Goal: Task Accomplishment & Management: Manage account settings

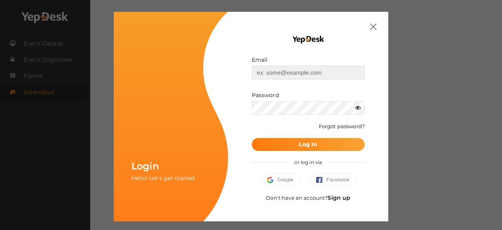
type input "[EMAIL_ADDRESS][DOMAIN_NAME]"
click at [276, 148] on button "Log In" at bounding box center [308, 144] width 113 height 13
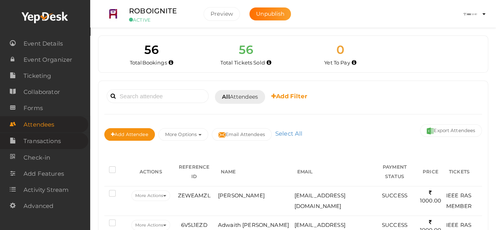
click at [50, 140] on span "Transactions" at bounding box center [42, 141] width 37 height 16
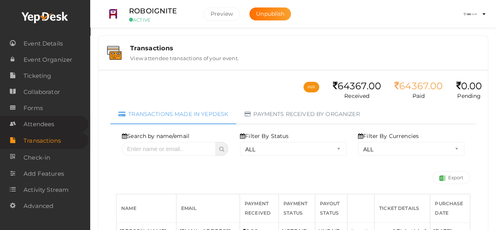
click at [40, 126] on span "Attendees" at bounding box center [39, 124] width 31 height 16
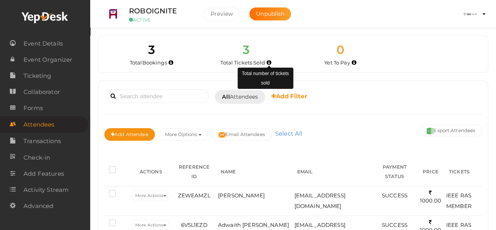
click at [267, 62] on icon at bounding box center [269, 62] width 5 height 4
click at [270, 62] on icon at bounding box center [269, 62] width 5 height 4
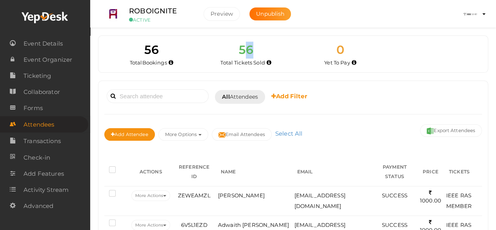
click at [250, 53] on span "56" at bounding box center [246, 49] width 15 height 15
click at [267, 52] on div "56 Total Tickets Sold" at bounding box center [246, 54] width 95 height 25
drag, startPoint x: 254, startPoint y: 50, endPoint x: 241, endPoint y: 51, distance: 13.8
click at [241, 51] on div "56 Total Tickets Sold" at bounding box center [246, 54] width 95 height 25
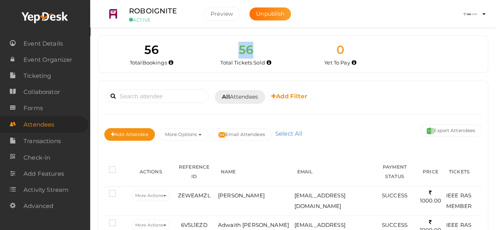
drag, startPoint x: 255, startPoint y: 48, endPoint x: 227, endPoint y: 57, distance: 29.9
click at [227, 57] on div "56 Total Tickets Sold" at bounding box center [246, 54] width 95 height 25
click at [272, 47] on div "56 Total Tickets Sold" at bounding box center [246, 54] width 95 height 25
drag, startPoint x: 255, startPoint y: 50, endPoint x: 237, endPoint y: 50, distance: 18.4
click at [237, 50] on div "56 Total Tickets Sold" at bounding box center [246, 54] width 95 height 25
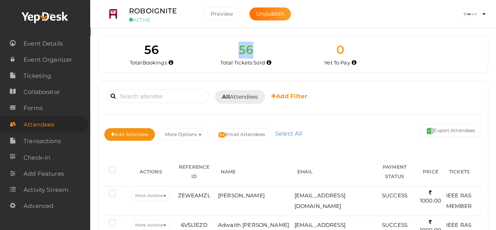
click at [253, 48] on span "56" at bounding box center [246, 49] width 15 height 15
drag, startPoint x: 253, startPoint y: 48, endPoint x: 239, endPoint y: 47, distance: 14.1
click at [239, 47] on span "56" at bounding box center [246, 49] width 15 height 15
click at [260, 47] on div "56 Total Tickets Sold" at bounding box center [246, 54] width 95 height 25
drag, startPoint x: 260, startPoint y: 47, endPoint x: 240, endPoint y: 51, distance: 20.5
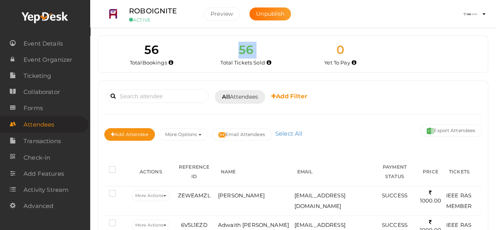
click at [240, 51] on div "56 Total Tickets Sold" at bounding box center [246, 54] width 95 height 25
click at [259, 49] on div "56 Total Tickets Sold" at bounding box center [246, 54] width 95 height 25
drag, startPoint x: 254, startPoint y: 49, endPoint x: 241, endPoint y: 51, distance: 13.2
click at [241, 51] on div "56 Total Tickets Sold" at bounding box center [246, 54] width 95 height 25
click at [261, 48] on div "56 Total Tickets Sold" at bounding box center [246, 54] width 95 height 25
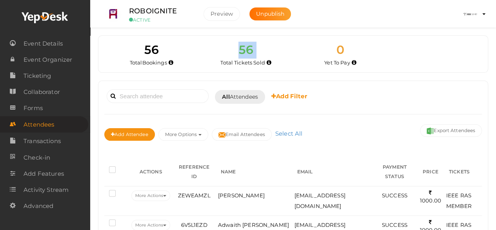
drag, startPoint x: 261, startPoint y: 48, endPoint x: 229, endPoint y: 51, distance: 31.9
click at [229, 51] on div "56 Total Tickets Sold" at bounding box center [246, 54] width 95 height 25
click at [246, 47] on span "56" at bounding box center [246, 49] width 15 height 15
drag, startPoint x: 250, startPoint y: 48, endPoint x: 241, endPoint y: 50, distance: 9.5
click at [241, 50] on span "56" at bounding box center [246, 49] width 15 height 15
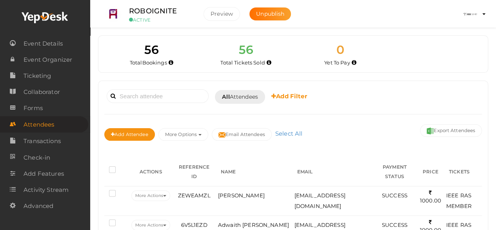
click at [57, 137] on span "Transactions" at bounding box center [42, 141] width 37 height 16
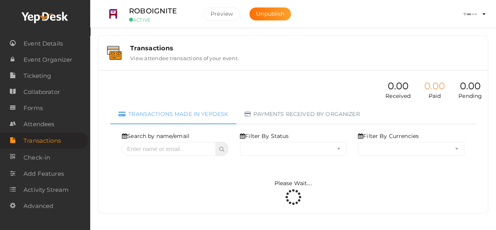
select select "ALL"
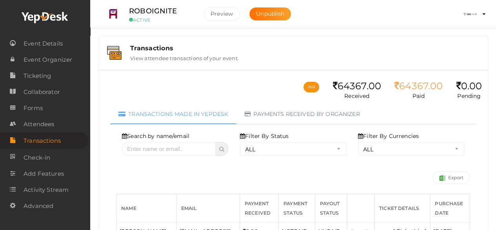
scroll to position [17, 0]
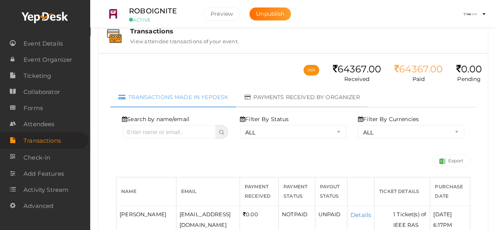
click at [273, 94] on link "Payments received by organizer" at bounding box center [302, 97] width 131 height 20
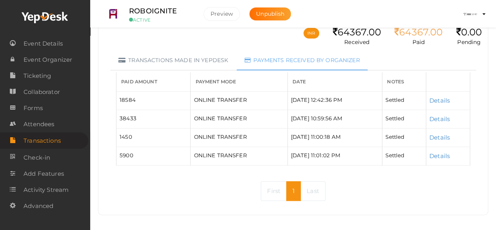
scroll to position [57, 0]
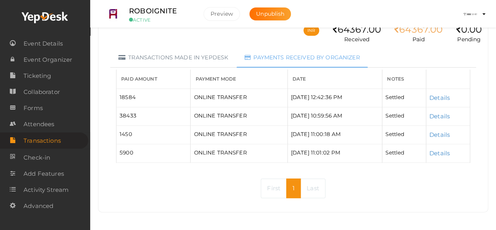
click at [318, 186] on link "Last" at bounding box center [313, 188] width 25 height 20
click at [32, 122] on span "Attendees" at bounding box center [39, 124] width 31 height 16
